Goal: Find specific page/section: Find specific page/section

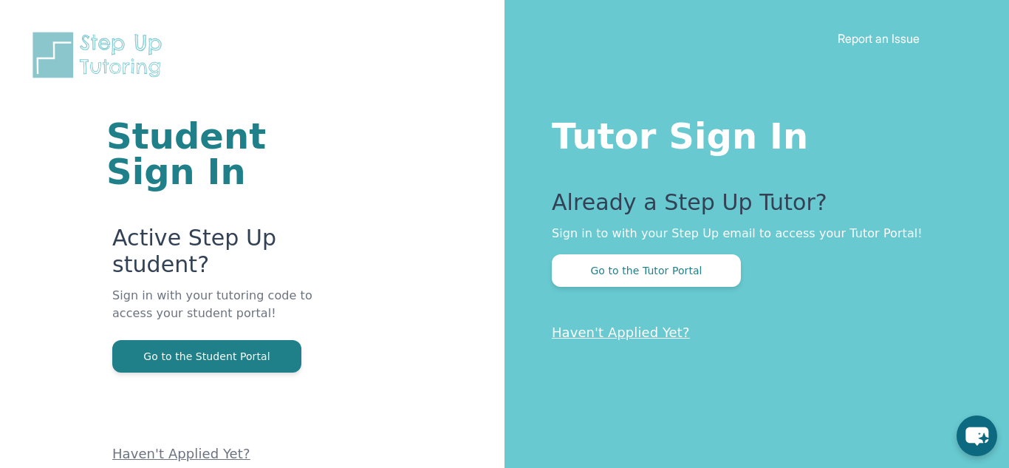
scroll to position [89, 0]
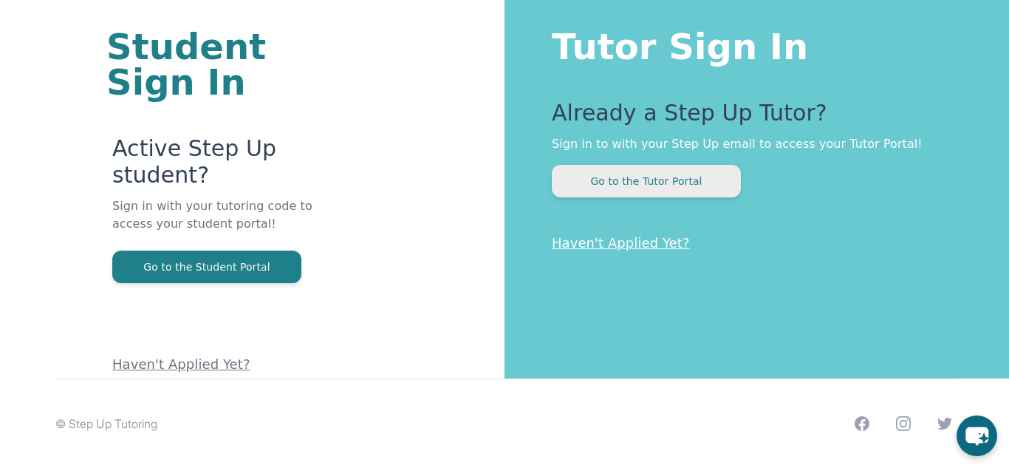
click at [585, 174] on button "Go to the Tutor Portal" at bounding box center [646, 181] width 189 height 33
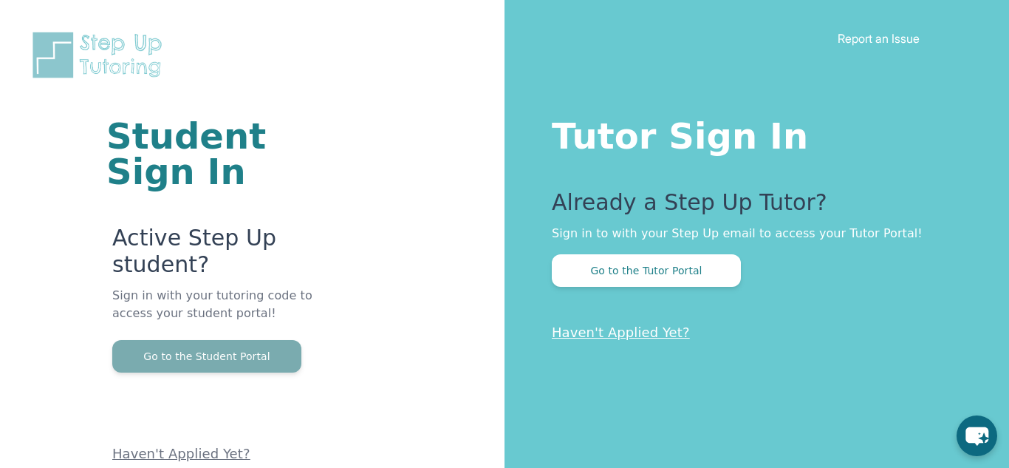
click at [253, 352] on button "Go to the Student Portal" at bounding box center [206, 356] width 189 height 33
click at [205, 341] on button "Go to the Student Portal" at bounding box center [206, 356] width 189 height 33
click at [239, 370] on button "Go to the Student Portal" at bounding box center [206, 356] width 189 height 33
